Goal: Navigation & Orientation: Find specific page/section

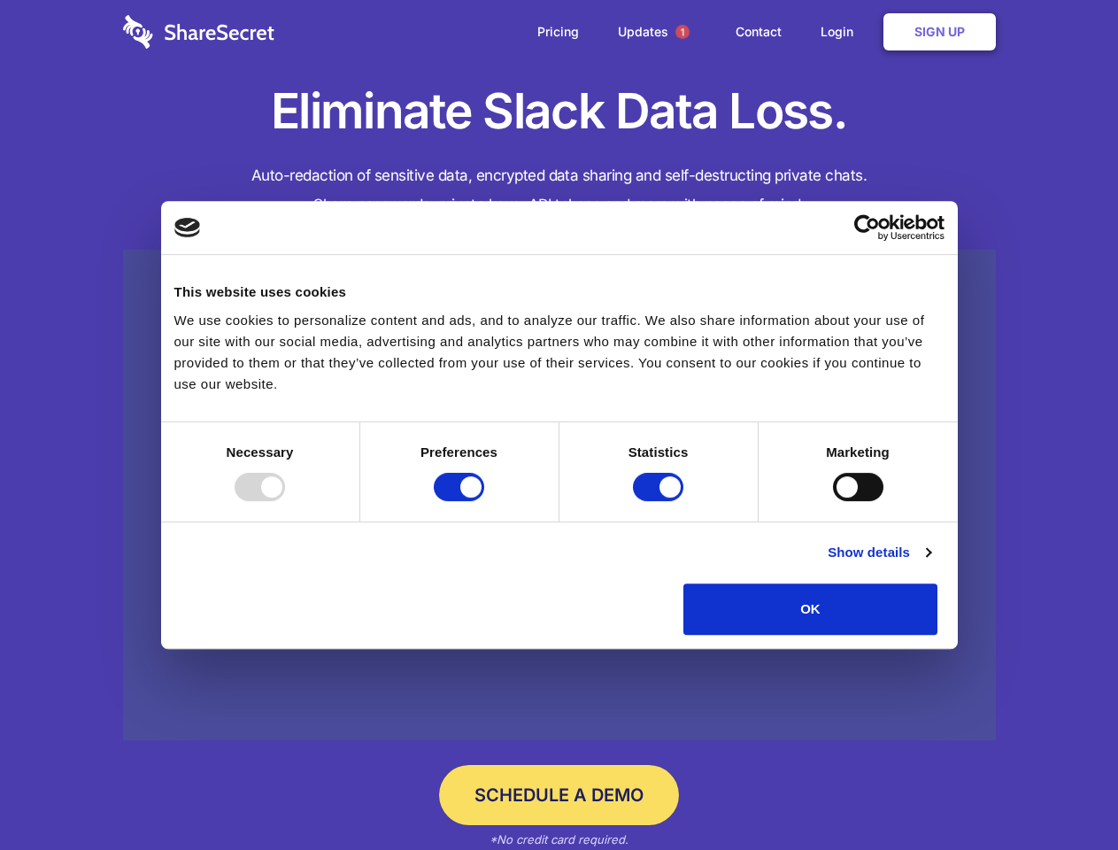
click at [285, 501] on div at bounding box center [260, 487] width 50 height 28
click at [484, 501] on input "Preferences" at bounding box center [459, 487] width 50 height 28
checkbox input "false"
click at [661, 501] on input "Statistics" at bounding box center [658, 487] width 50 height 28
checkbox input "false"
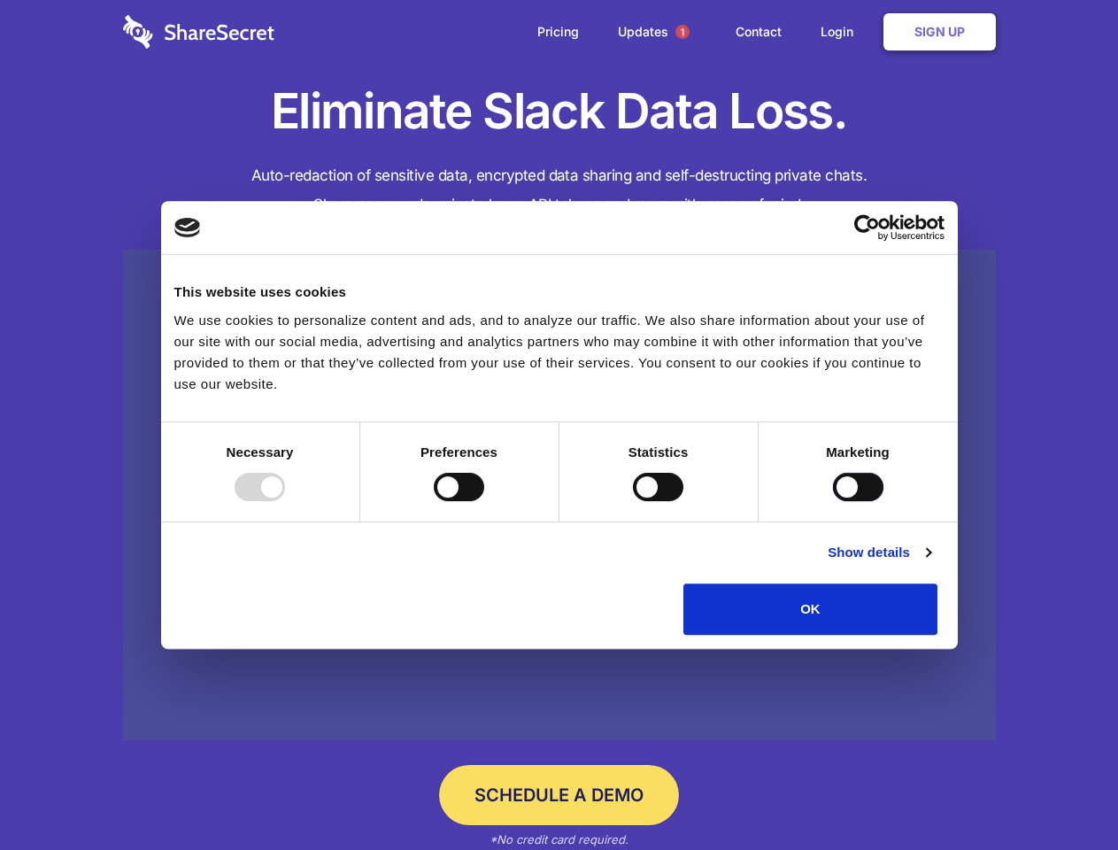
click at [833, 501] on input "Marketing" at bounding box center [858, 487] width 50 height 28
checkbox input "true"
click at [931, 563] on link "Show details" at bounding box center [879, 552] width 103 height 21
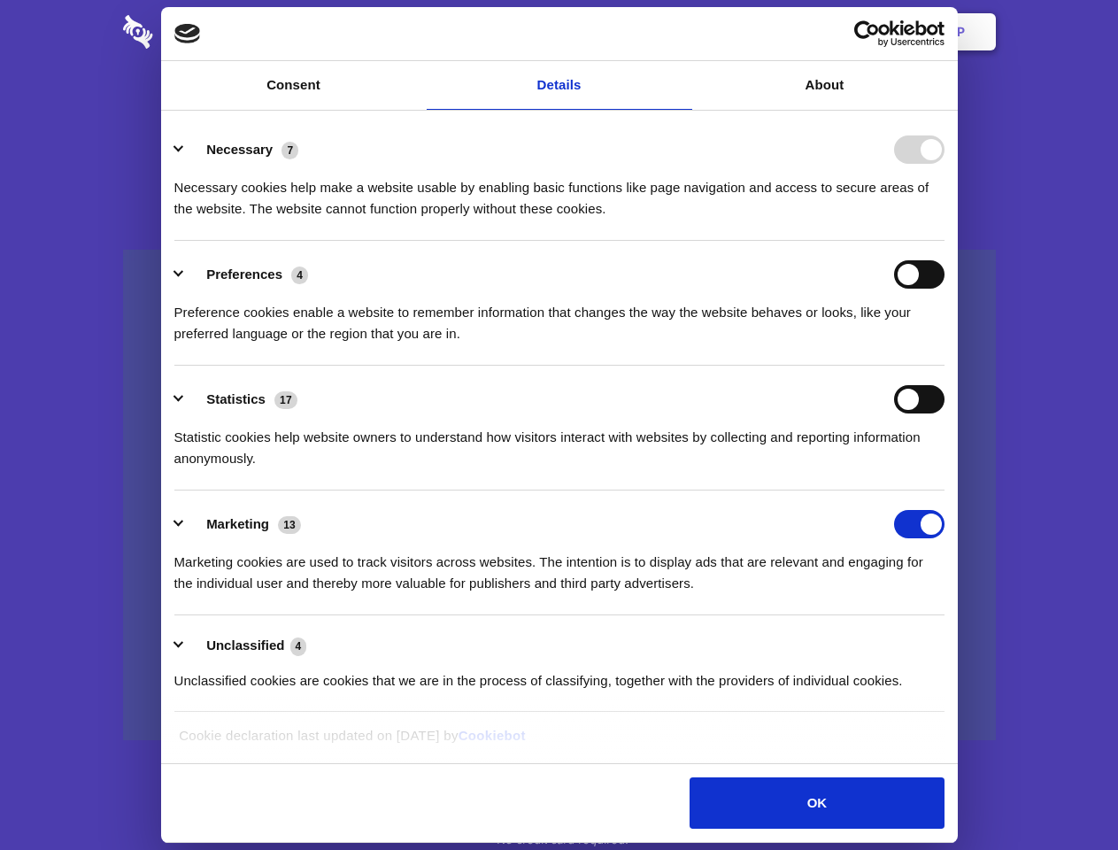
click at [945, 241] on li "Necessary 7 Necessary cookies help make a website usable by enabling basic func…" at bounding box center [559, 178] width 770 height 125
click at [682, 32] on span "1" at bounding box center [683, 32] width 14 height 14
